Goal: Task Accomplishment & Management: Manage account settings

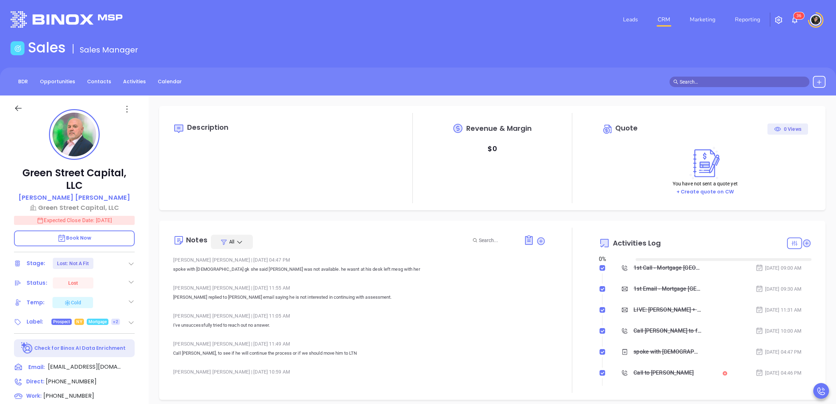
type input "10:00 am"
type input "[DATE]"
type input "[PERSON_NAME]"
click at [668, 13] on link "CRM" at bounding box center [664, 20] width 18 height 14
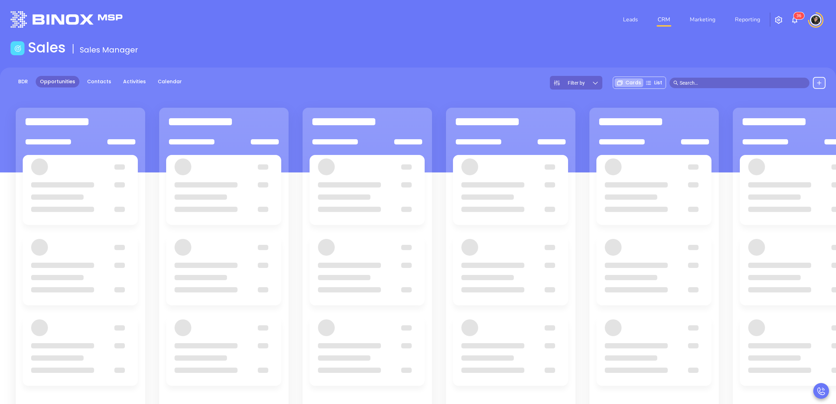
click at [415, 57] on div "Sales Sales Manager" at bounding box center [417, 49] width 823 height 20
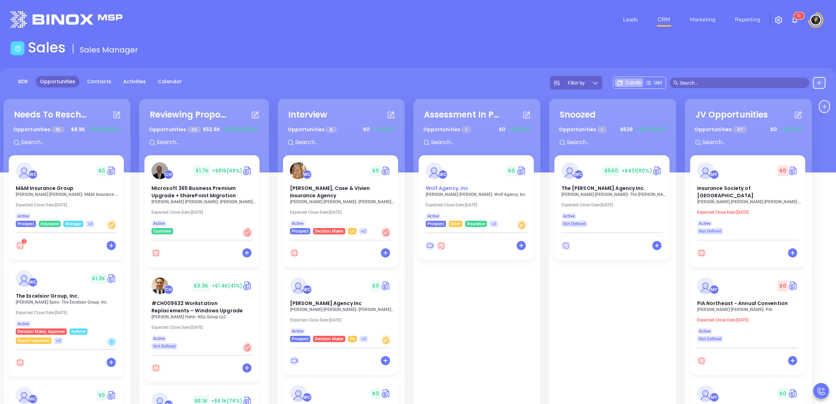
click at [461, 186] on span "Wolf Agency, Inc" at bounding box center [447, 188] width 43 height 7
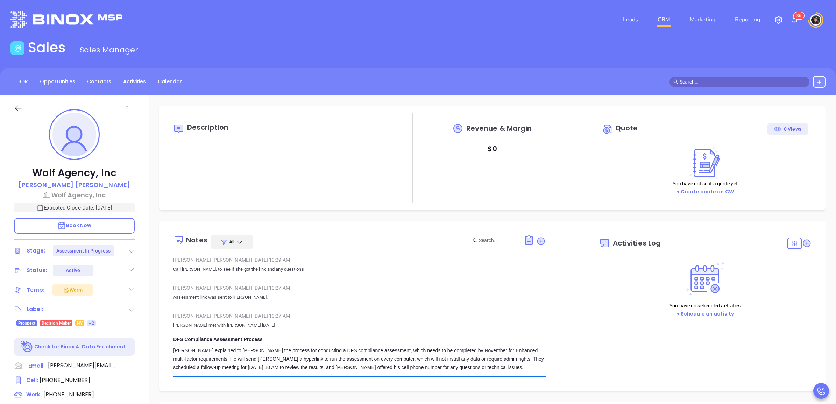
type input "[DATE]"
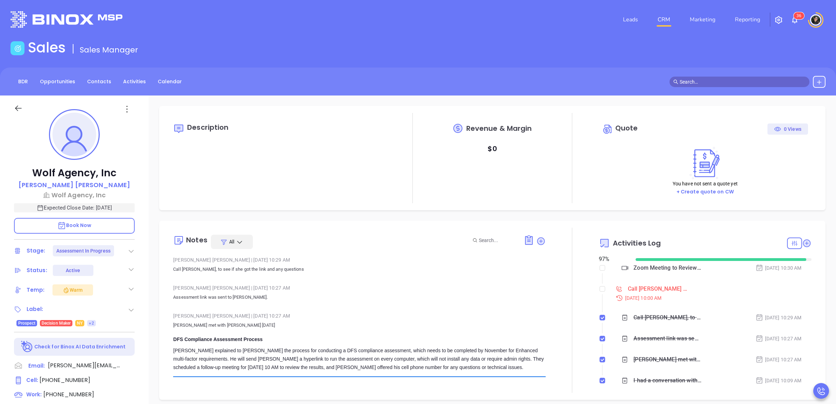
type input "[PERSON_NAME]"
